Goal: Task Accomplishment & Management: Use online tool/utility

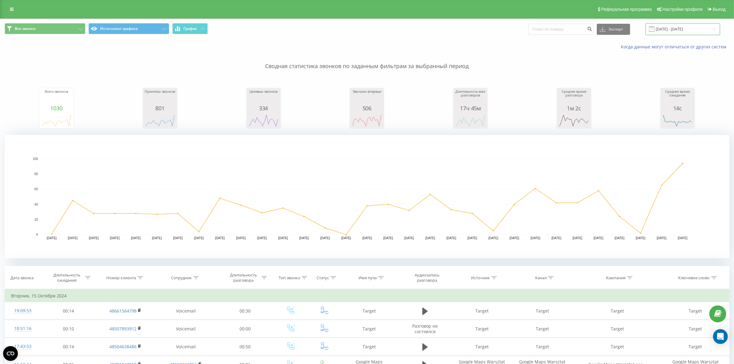
click at [587, 28] on input "[DATE] - [DATE]" at bounding box center [683, 29] width 75 height 12
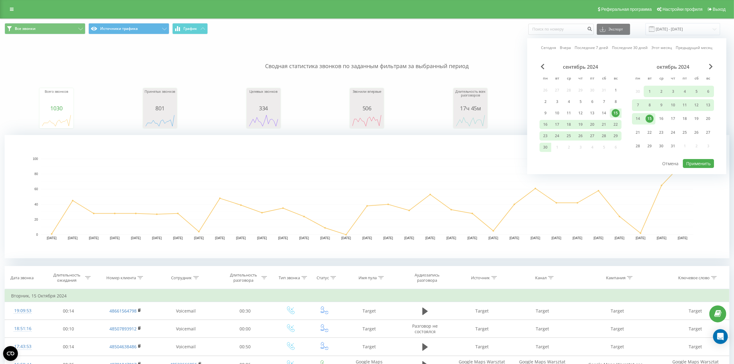
click at [545, 48] on link "Сегодня" at bounding box center [548, 48] width 15 height 6
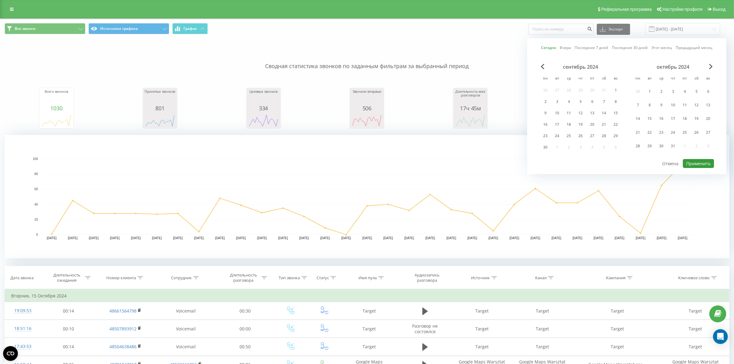
click at [587, 163] on button "Применить" at bounding box center [698, 163] width 31 height 9
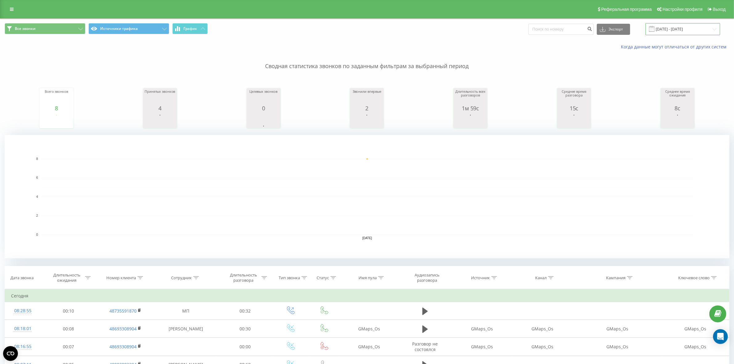
click at [587, 29] on input "[DATE] - [DATE]" at bounding box center [683, 29] width 75 height 12
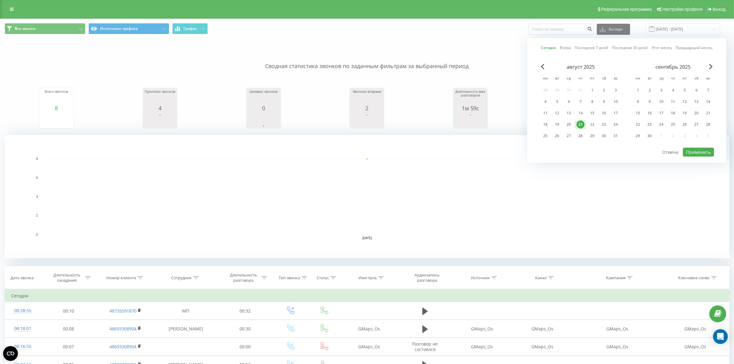
click at [581, 124] on div "21" at bounding box center [581, 125] width 8 height 8
click at [543, 70] on div "август 2025" at bounding box center [581, 67] width 82 height 6
click at [542, 67] on span "Previous Month" at bounding box center [543, 67] width 4 height 6
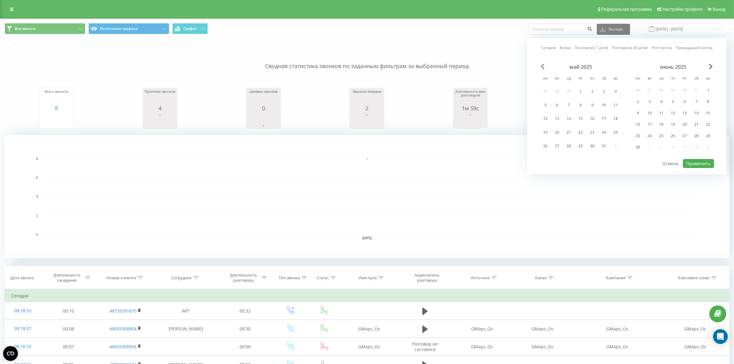
click at [542, 67] on span "Previous Month" at bounding box center [543, 67] width 4 height 6
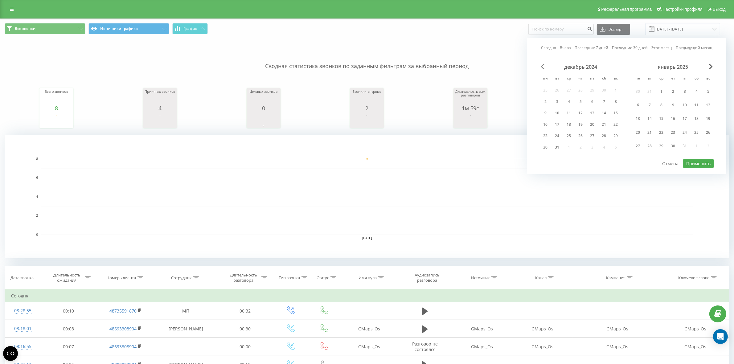
click at [542, 67] on span "Previous Month" at bounding box center [543, 67] width 4 height 6
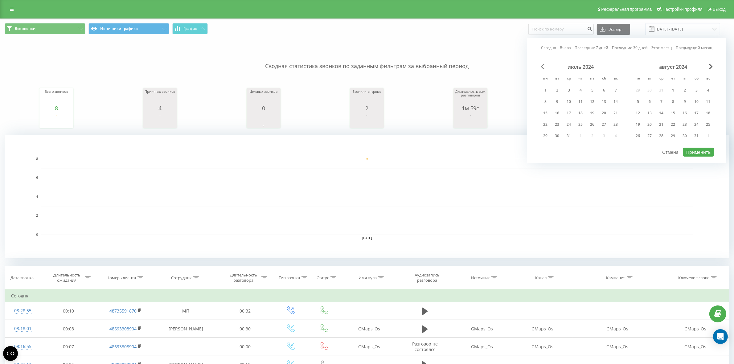
click at [542, 67] on span "Previous Month" at bounding box center [543, 67] width 4 height 6
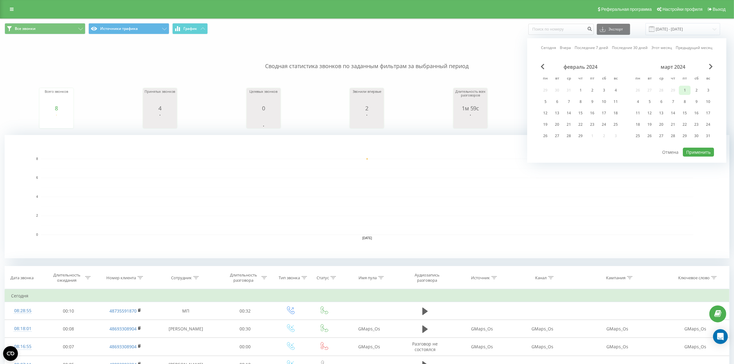
click at [587, 90] on div "1" at bounding box center [685, 90] width 8 height 8
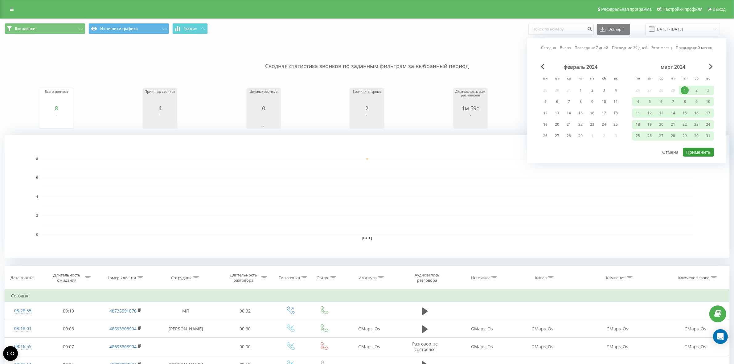
click at [587, 152] on button "Применить" at bounding box center [698, 152] width 31 height 9
type input "[DATE] - [DATE]"
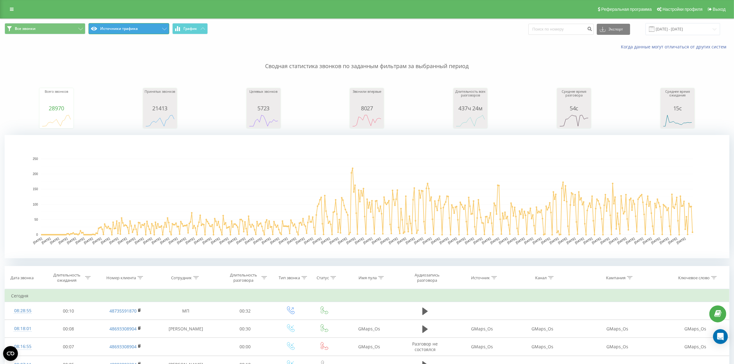
click at [130, 31] on button "Источники трафика" at bounding box center [129, 28] width 81 height 11
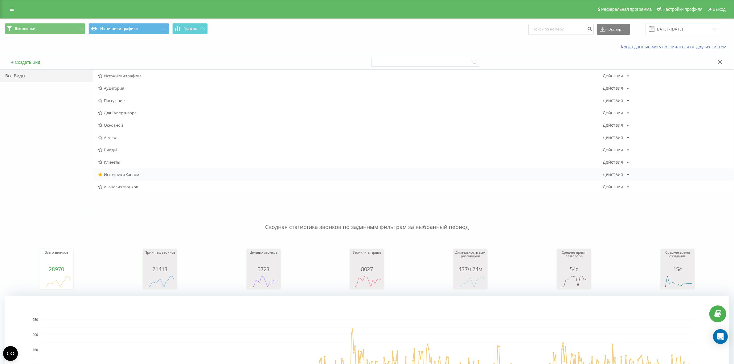
click at [126, 176] on span "Источники Кастом" at bounding box center [350, 174] width 505 height 4
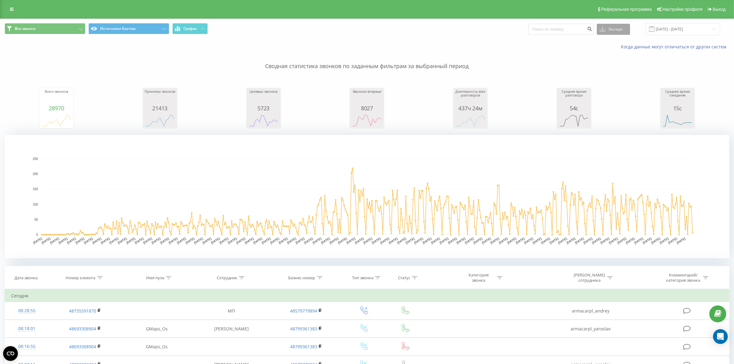
click at [587, 28] on icon at bounding box center [603, 29] width 6 height 6
click at [587, 42] on span ".csv" at bounding box center [606, 41] width 8 height 6
